Goal: Task Accomplishment & Management: Use online tool/utility

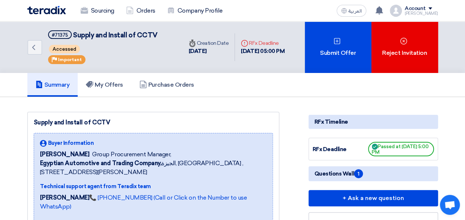
scroll to position [192, 0]
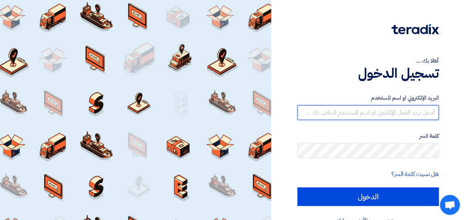
type input "[EMAIL_ADDRESS][DOMAIN_NAME]"
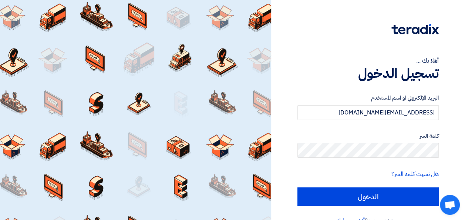
scroll to position [17, 0]
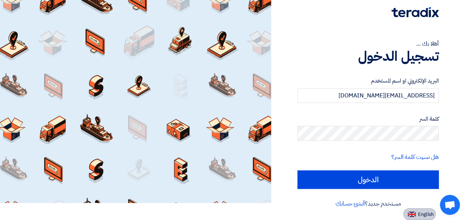
click at [418, 212] on span "English" at bounding box center [426, 213] width 16 height 5
type input "Sign in"
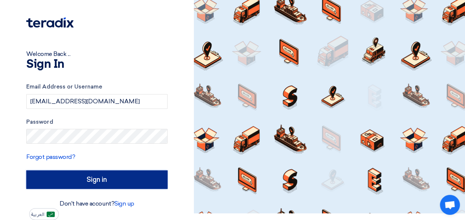
click at [85, 176] on input "Sign in" at bounding box center [96, 179] width 141 height 18
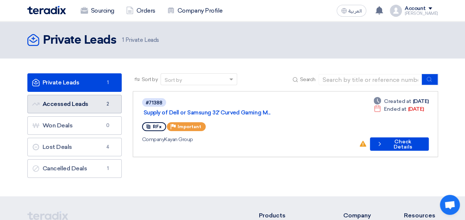
click at [65, 105] on link "Accessed Leads Accessed Leads 2" at bounding box center [74, 104] width 94 height 18
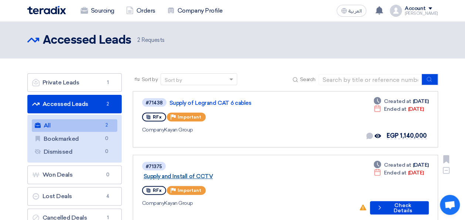
click at [213, 173] on link "Supply and Install of CCTV" at bounding box center [235, 176] width 185 height 7
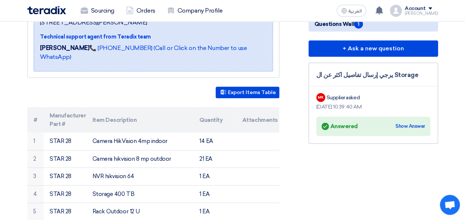
scroll to position [157, 0]
